Goal: Transaction & Acquisition: Purchase product/service

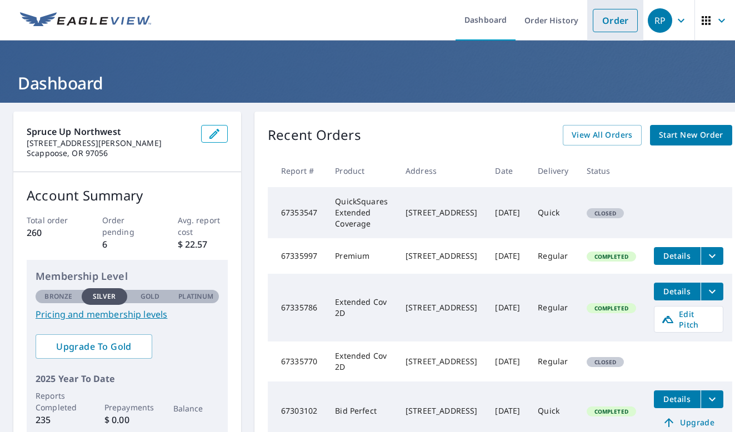
click at [612, 22] on link "Order" at bounding box center [614, 20] width 45 height 23
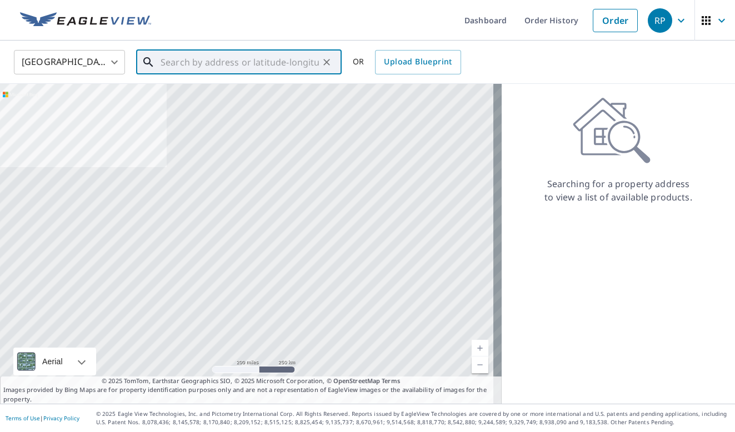
click at [274, 59] on input "text" at bounding box center [239, 62] width 158 height 31
paste input "[STREET_ADDRESS][PERSON_NAME]"
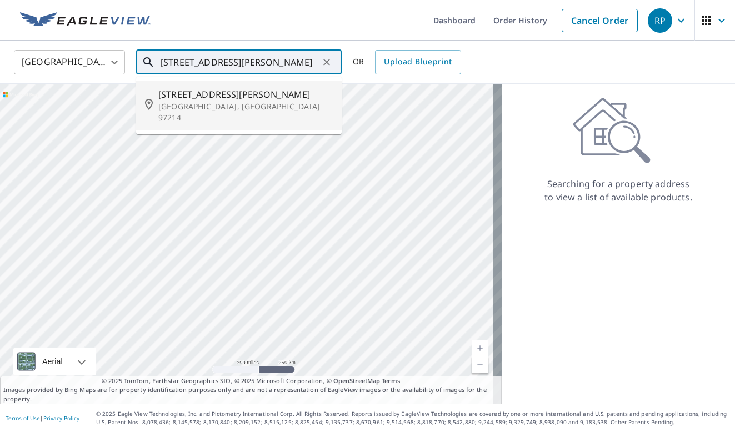
click at [230, 98] on span "[STREET_ADDRESS][PERSON_NAME]" at bounding box center [245, 94] width 174 height 13
type input "[STREET_ADDRESS][PERSON_NAME]"
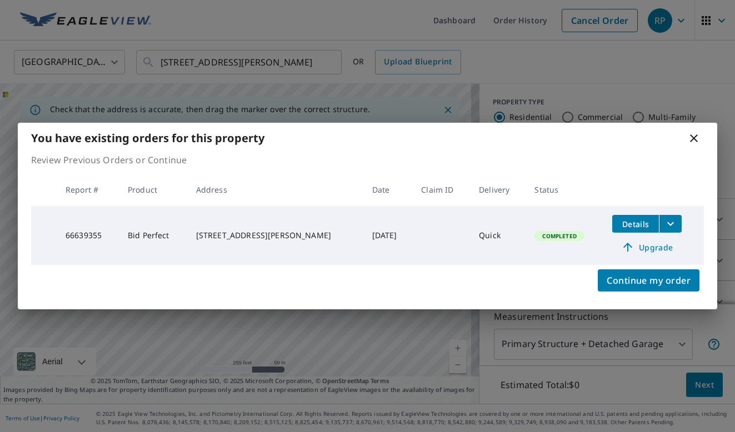
click at [651, 241] on span "Upgrade" at bounding box center [647, 246] width 56 height 13
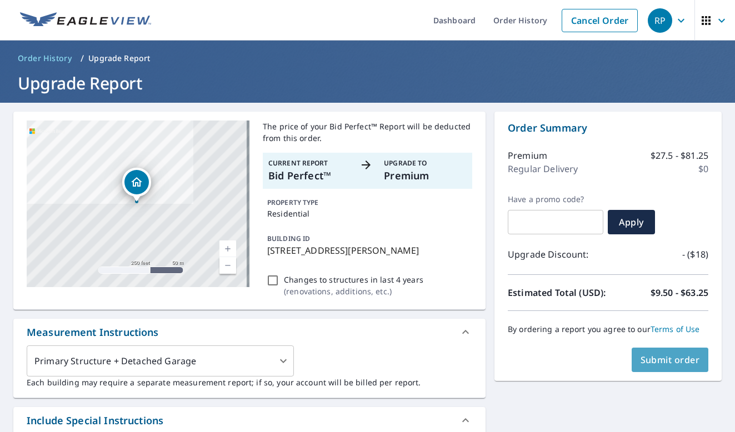
click at [657, 359] on span "Submit order" at bounding box center [669, 360] width 59 height 12
checkbox input "true"
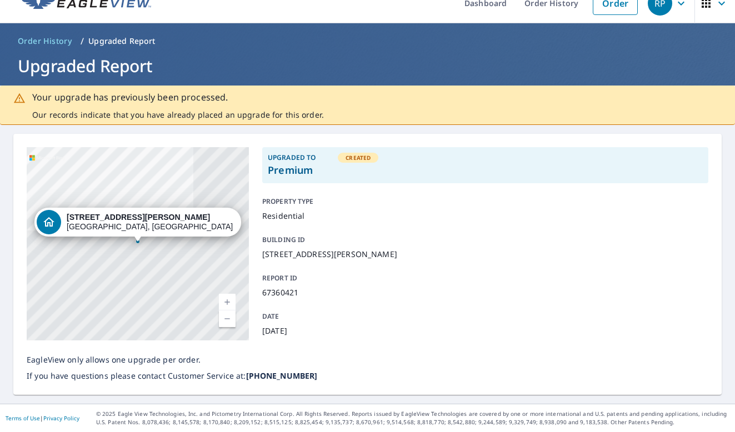
scroll to position [17, 0]
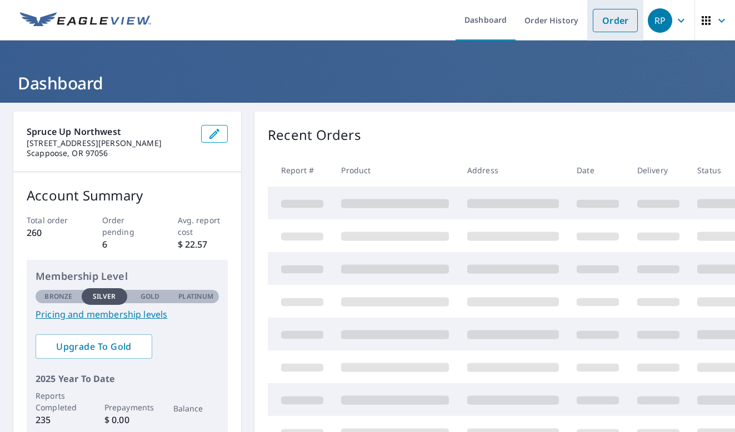
click at [615, 19] on link "Order" at bounding box center [614, 20] width 45 height 23
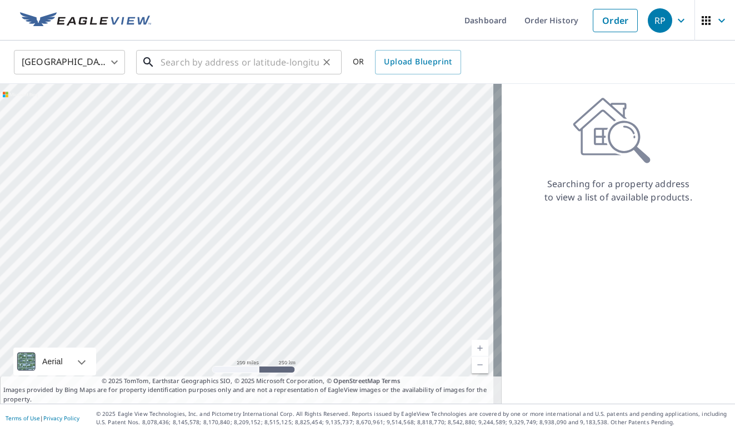
click at [258, 58] on input "text" at bounding box center [239, 62] width 158 height 31
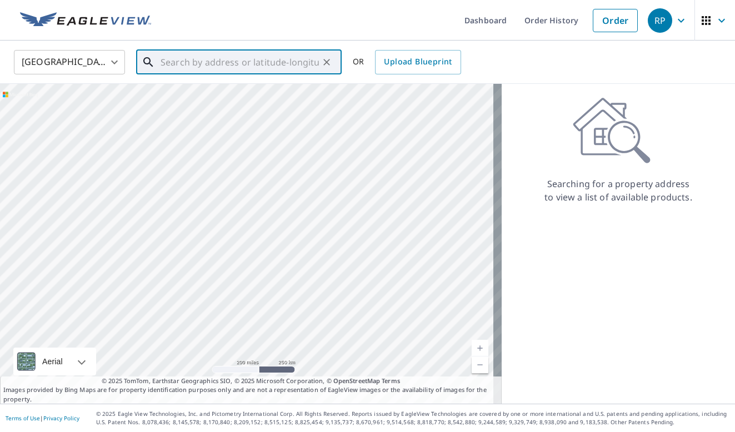
paste input "[STREET_ADDRESS][PERSON_NAME]"
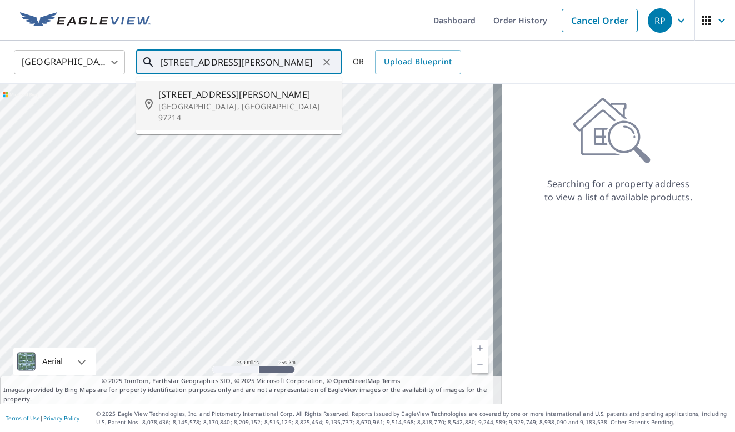
click at [233, 94] on span "[STREET_ADDRESS][PERSON_NAME]" at bounding box center [245, 94] width 174 height 13
type input "[STREET_ADDRESS][PERSON_NAME]"
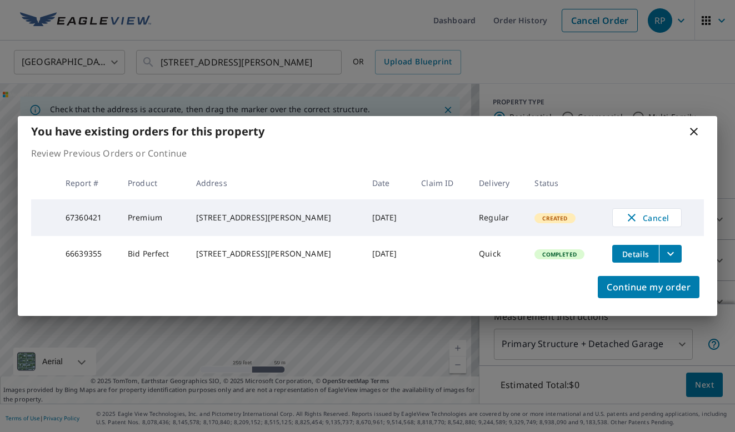
click at [675, 255] on icon "filesDropdownBtn-66639355" at bounding box center [669, 253] width 13 height 13
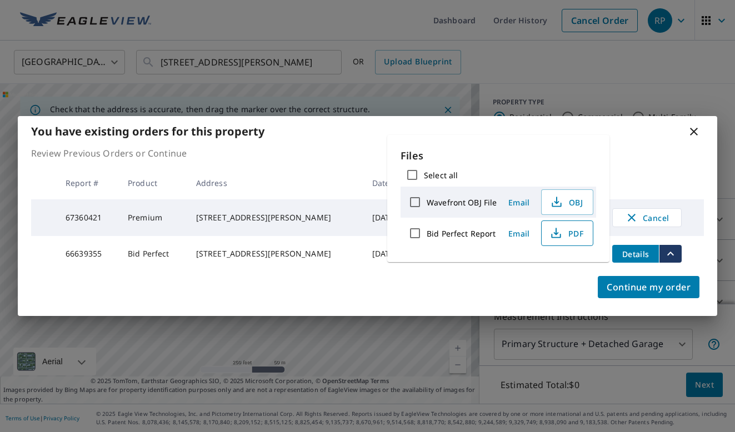
click at [564, 236] on span "PDF" at bounding box center [566, 233] width 36 height 13
click at [694, 137] on div "You have existing orders for this property" at bounding box center [367, 131] width 699 height 31
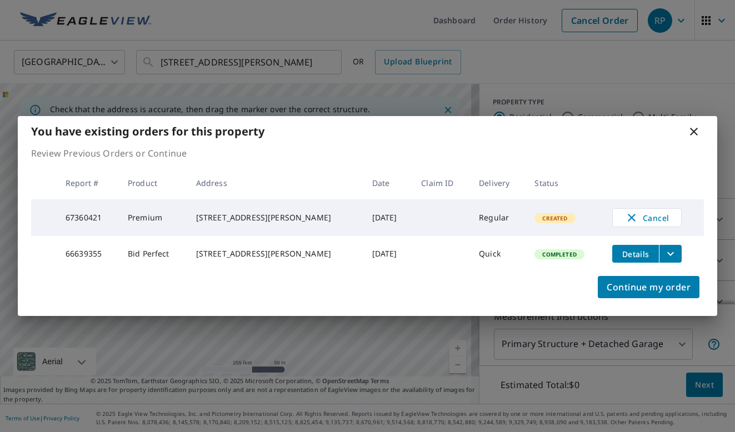
click at [693, 132] on icon at bounding box center [693, 131] width 13 height 13
